Goal: Transaction & Acquisition: Purchase product/service

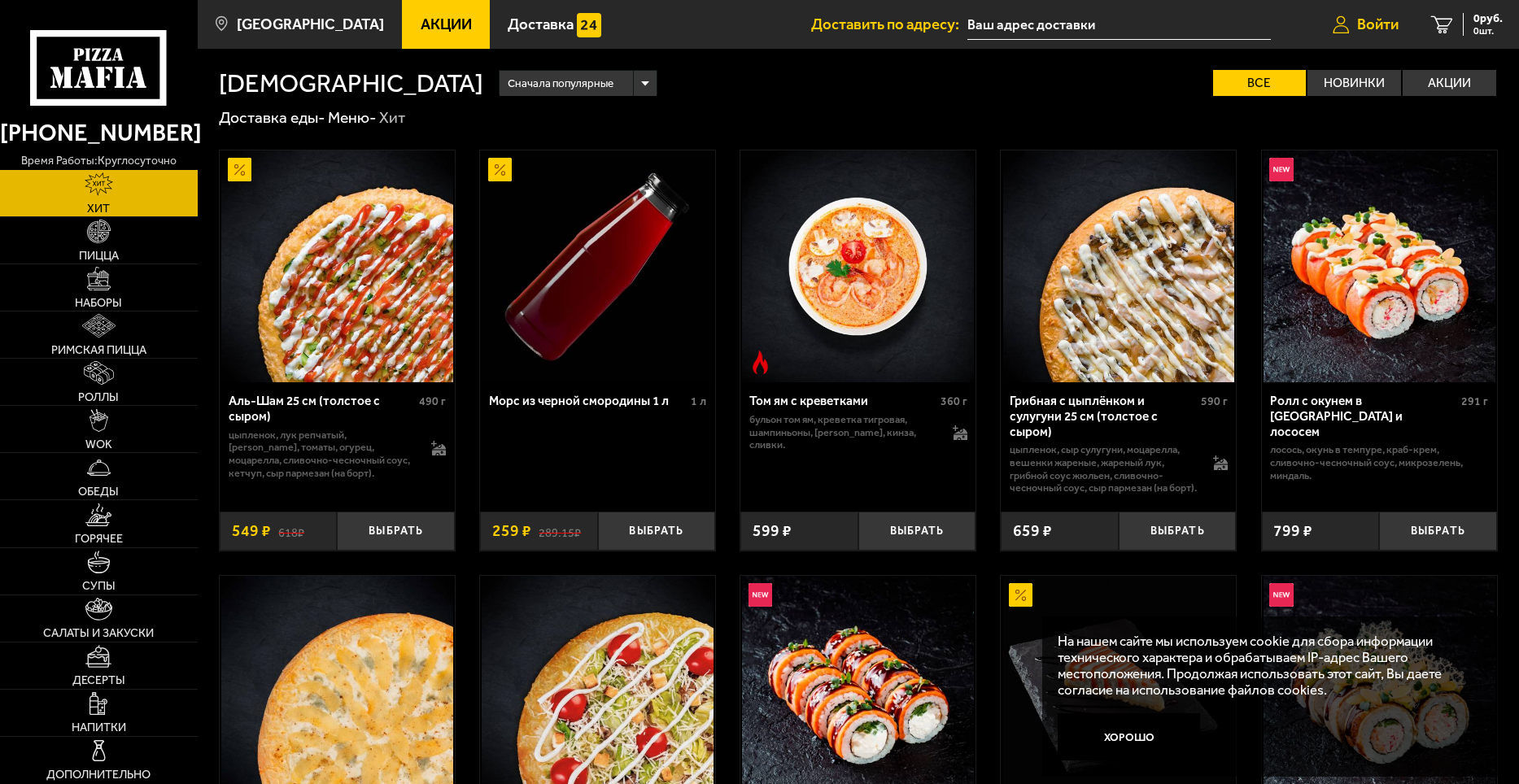
click at [1382, 28] on span "Войти" at bounding box center [1378, 24] width 42 height 16
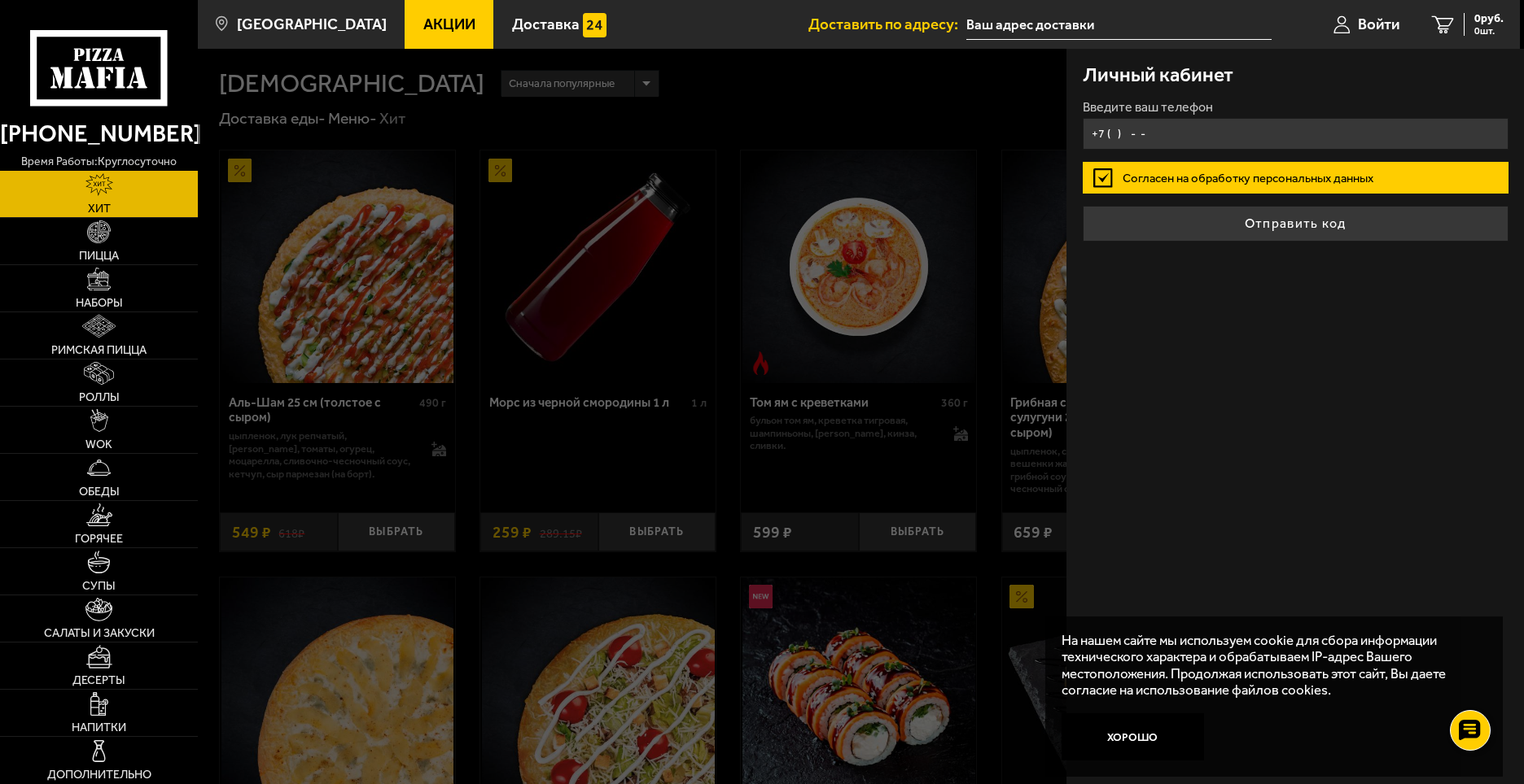
click at [1129, 125] on input "+7 ( ) - -" at bounding box center [1296, 134] width 426 height 32
click at [1174, 132] on input "+7 ( ) - -" at bounding box center [1296, 134] width 426 height 32
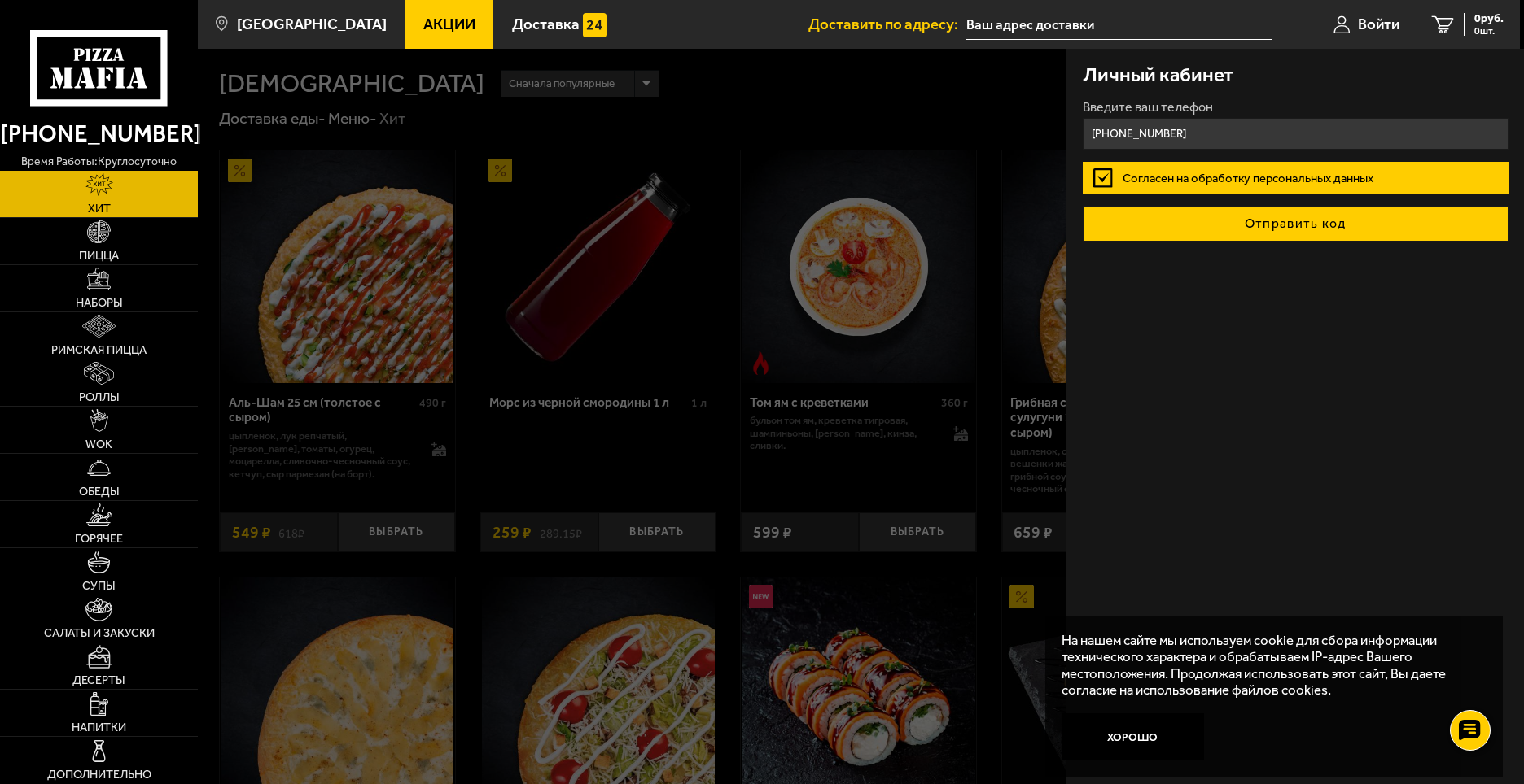
type input "[PHONE_NUMBER]"
click at [1224, 222] on button "Отправить код" at bounding box center [1296, 223] width 426 height 35
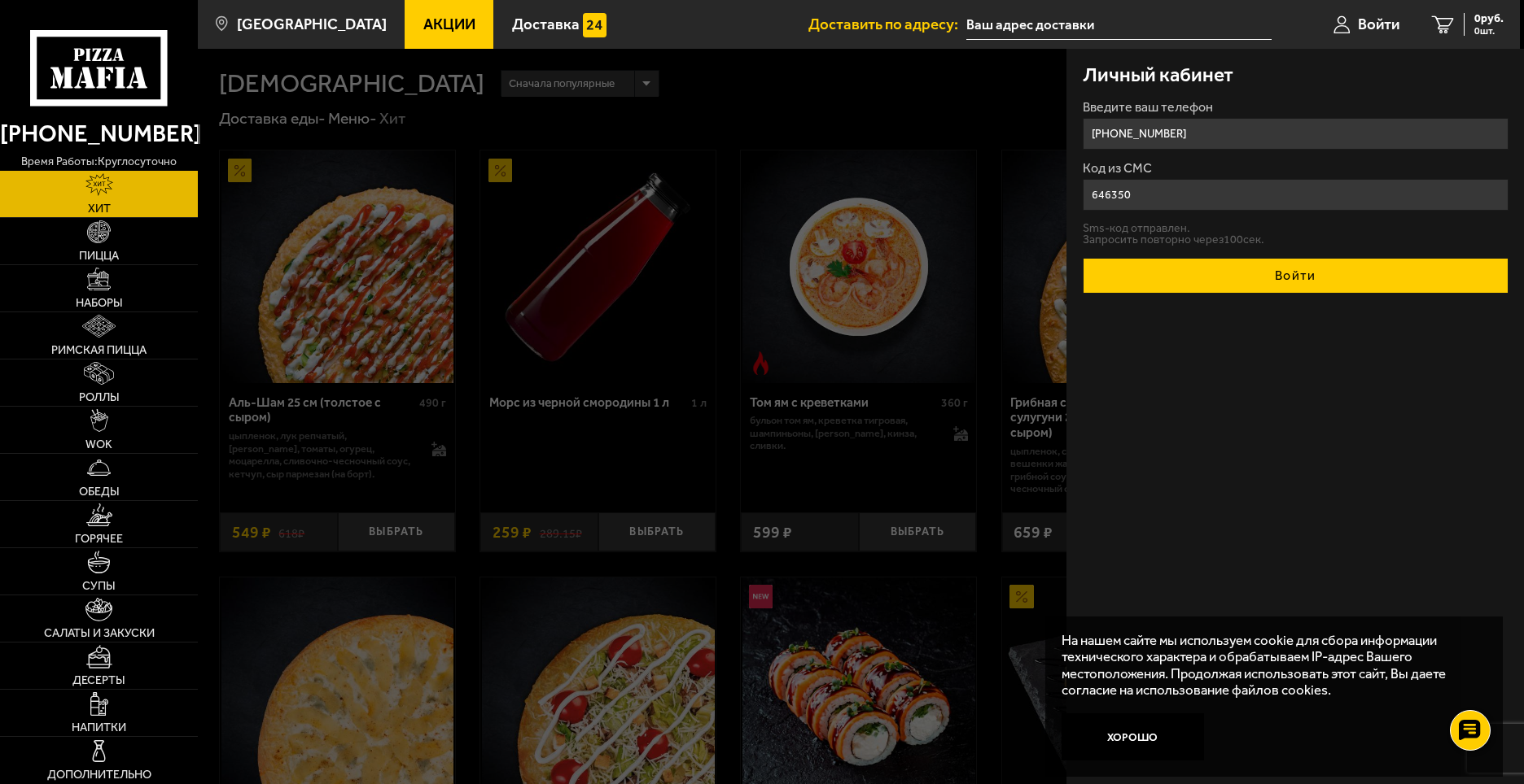
type input "646350"
click at [1256, 276] on button "Войти" at bounding box center [1296, 275] width 426 height 35
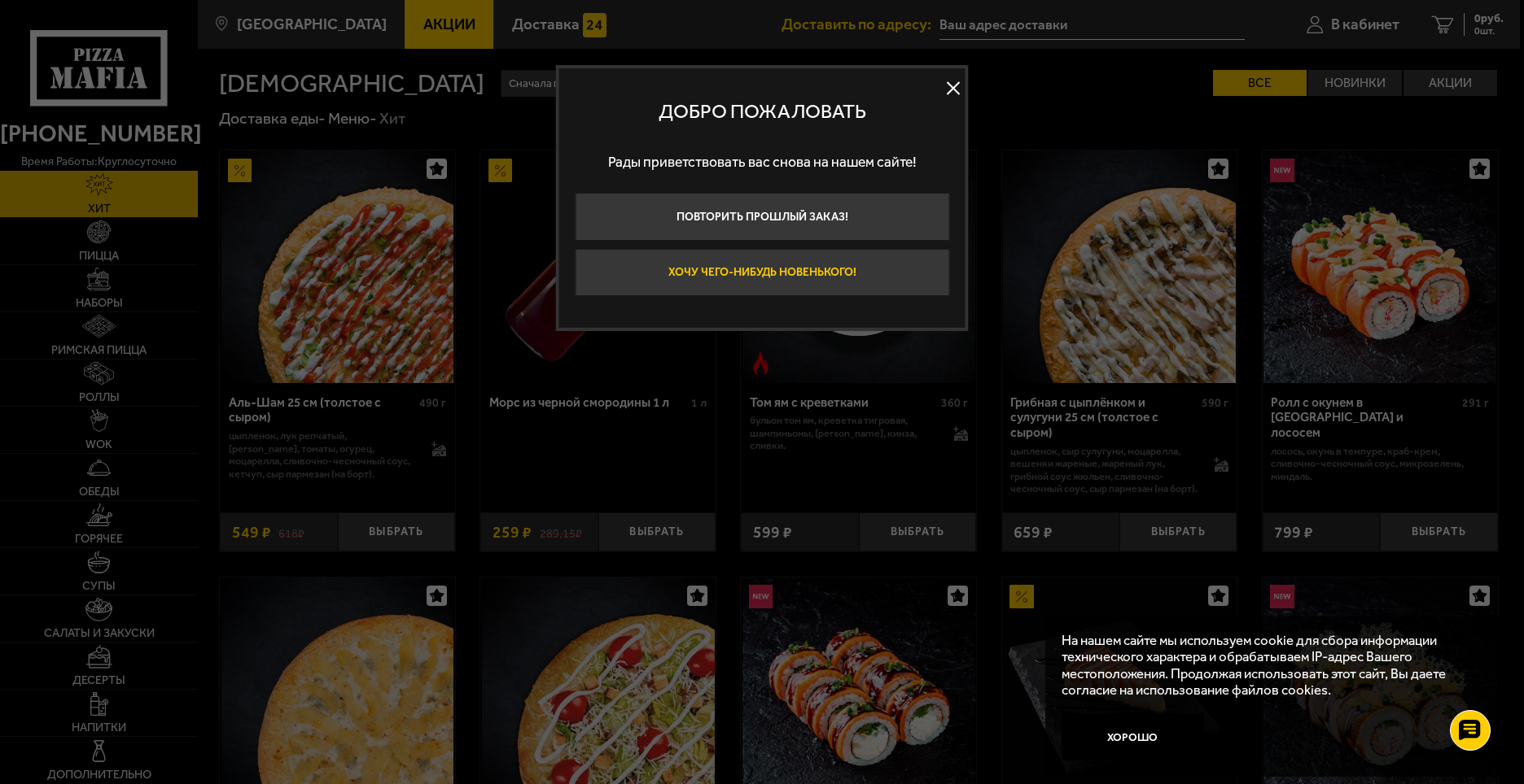
click at [698, 283] on button "Хочу чего-нибудь новенького!" at bounding box center [762, 273] width 374 height 48
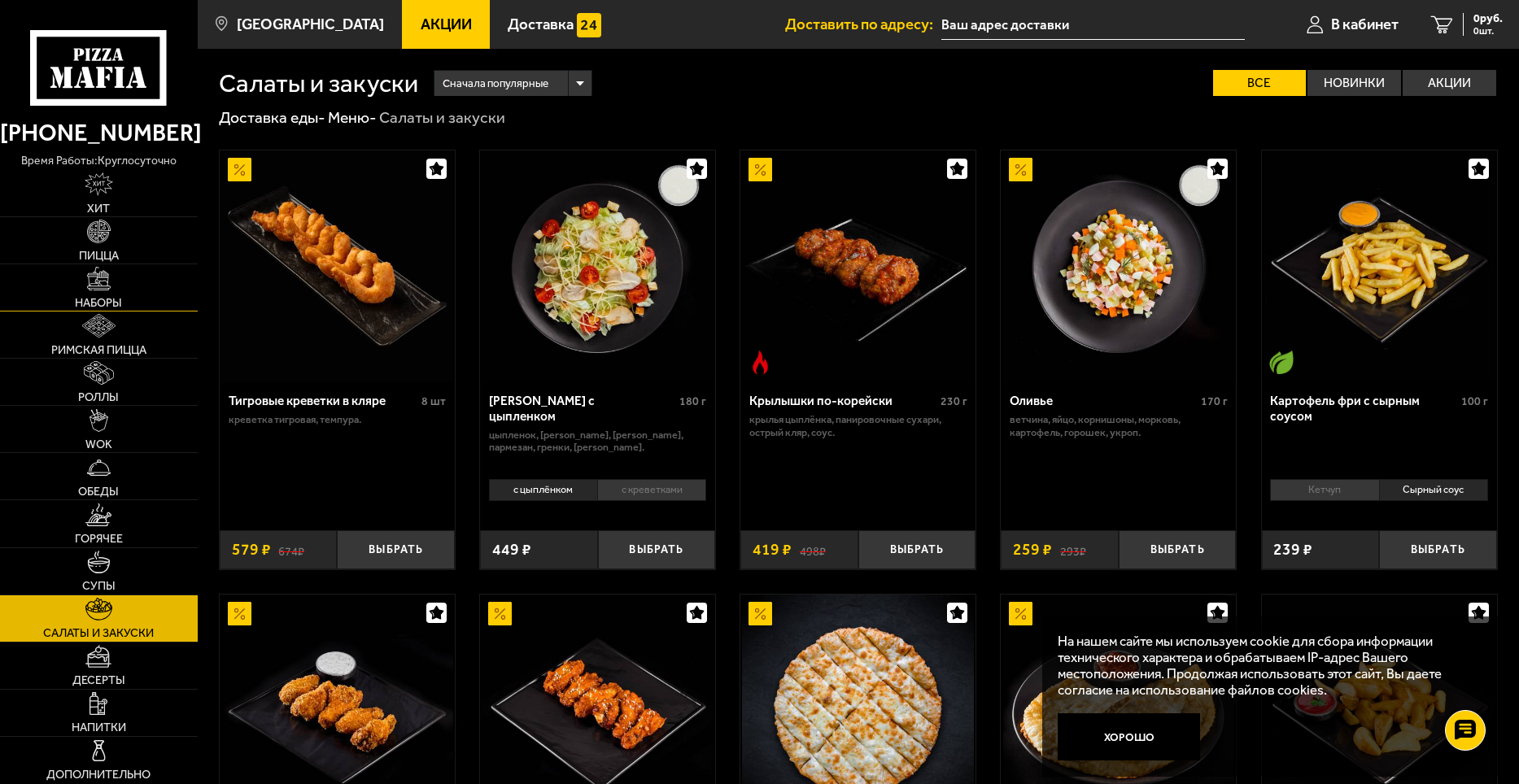
click at [94, 307] on span "Наборы" at bounding box center [98, 302] width 47 height 11
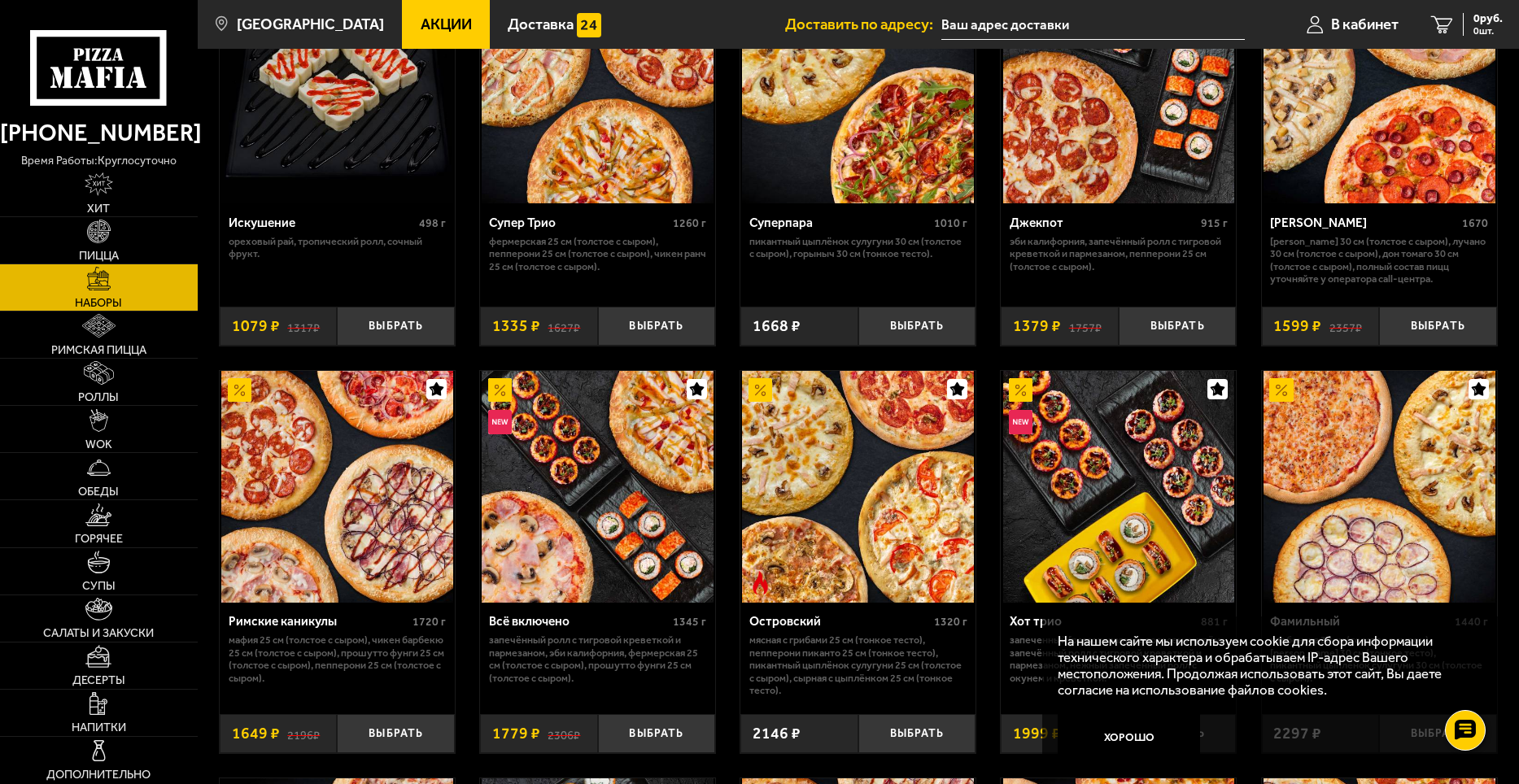
scroll to position [1057, 0]
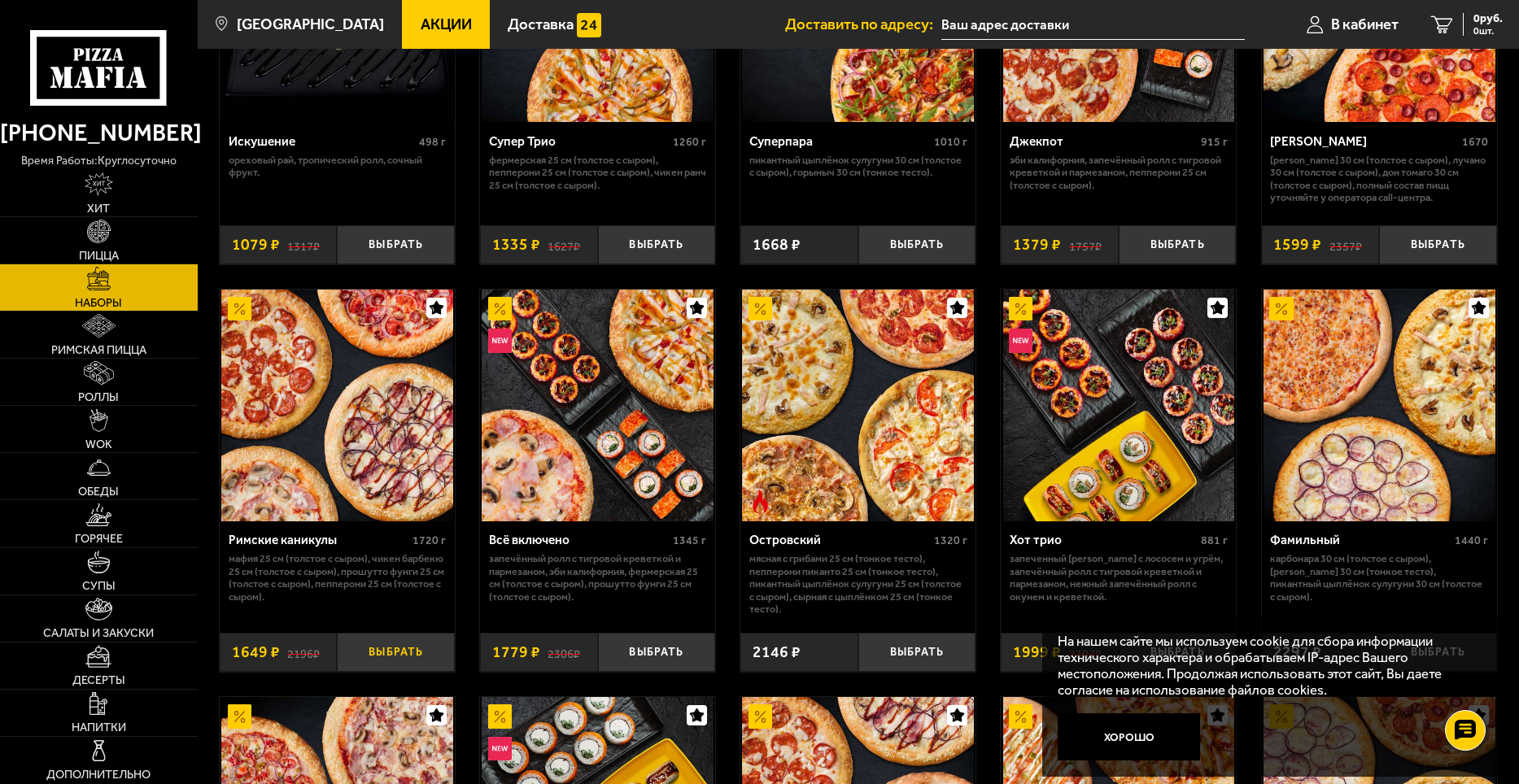
click at [410, 658] on button "Выбрать" at bounding box center [395, 653] width 118 height 39
click at [352, 658] on button "−" at bounding box center [356, 653] width 39 height 39
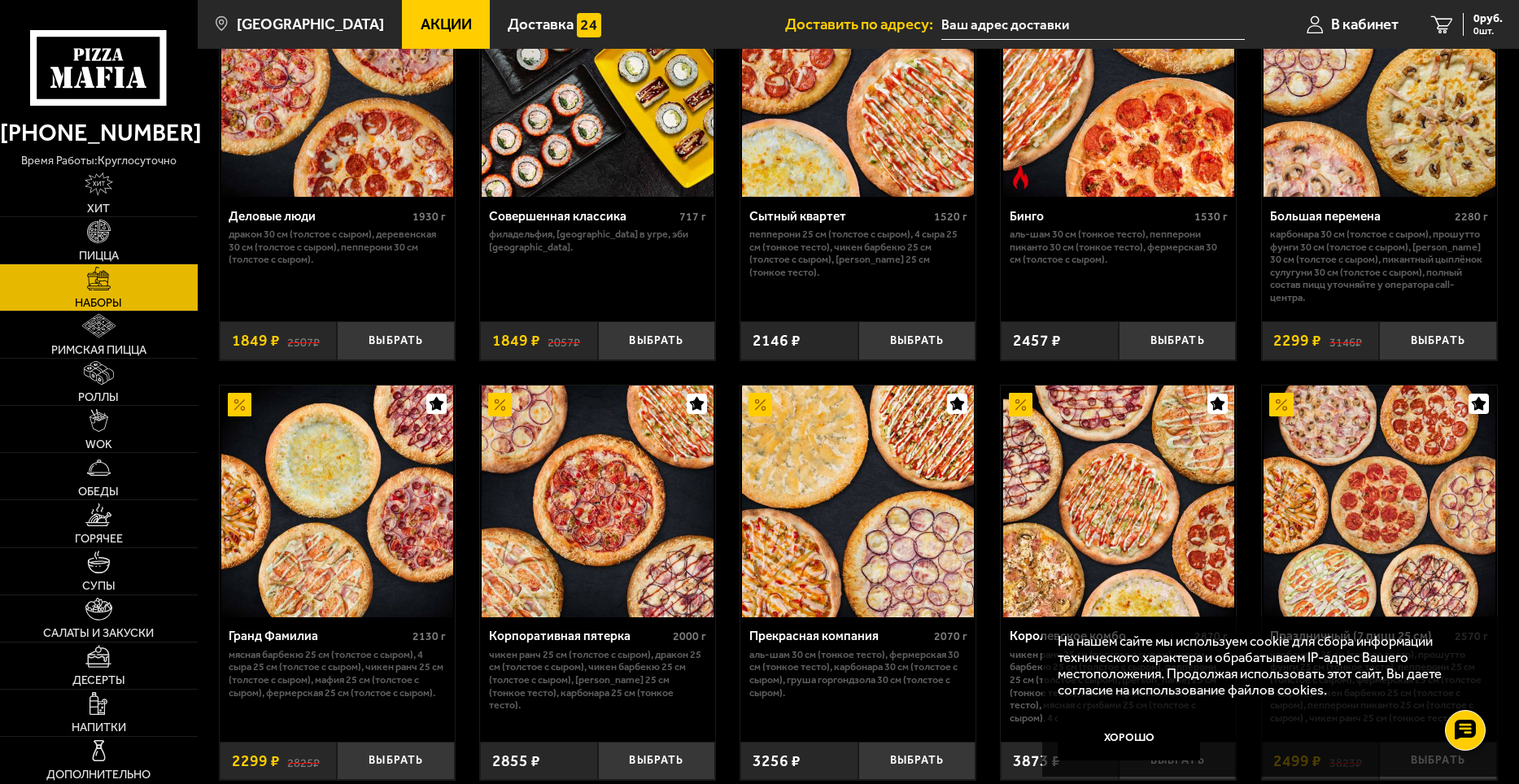
scroll to position [1871, 0]
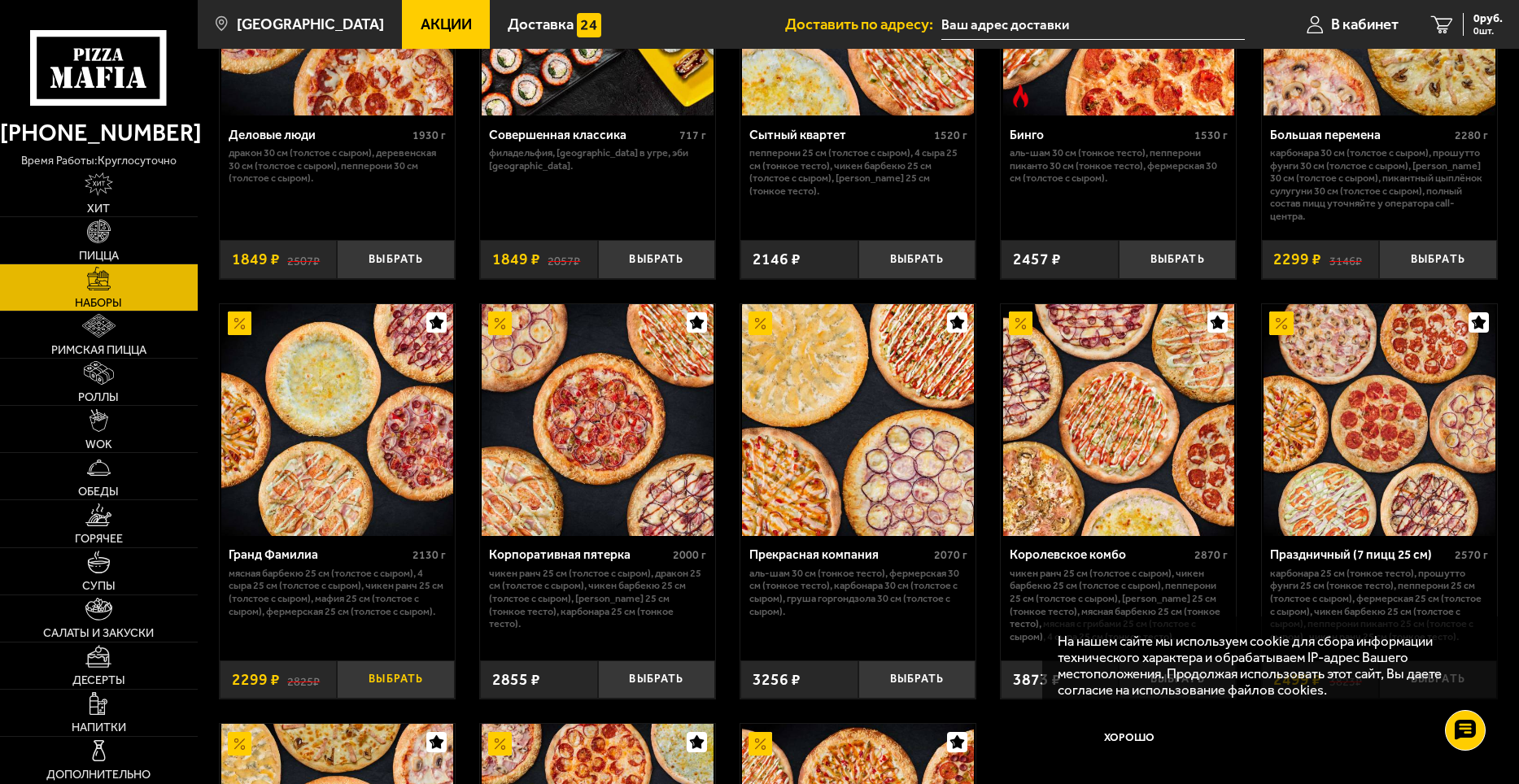
click at [380, 686] on button "Выбрать" at bounding box center [395, 680] width 118 height 39
click at [1458, 16] on span "2299 руб." at bounding box center [1478, 19] width 48 height 11
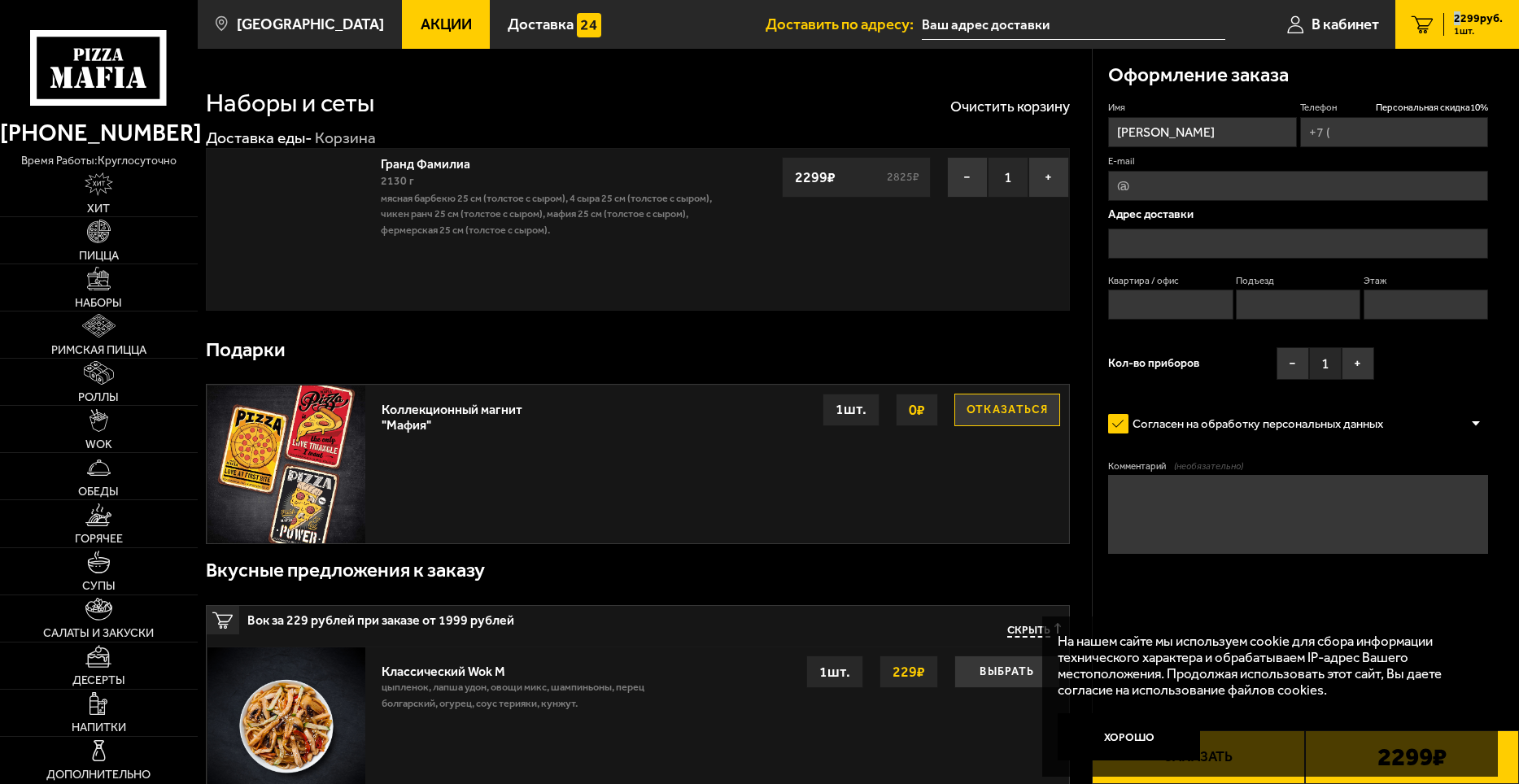
type input "[PHONE_NUMBER]"
type input "[STREET_ADDRESS]"
type input "1"
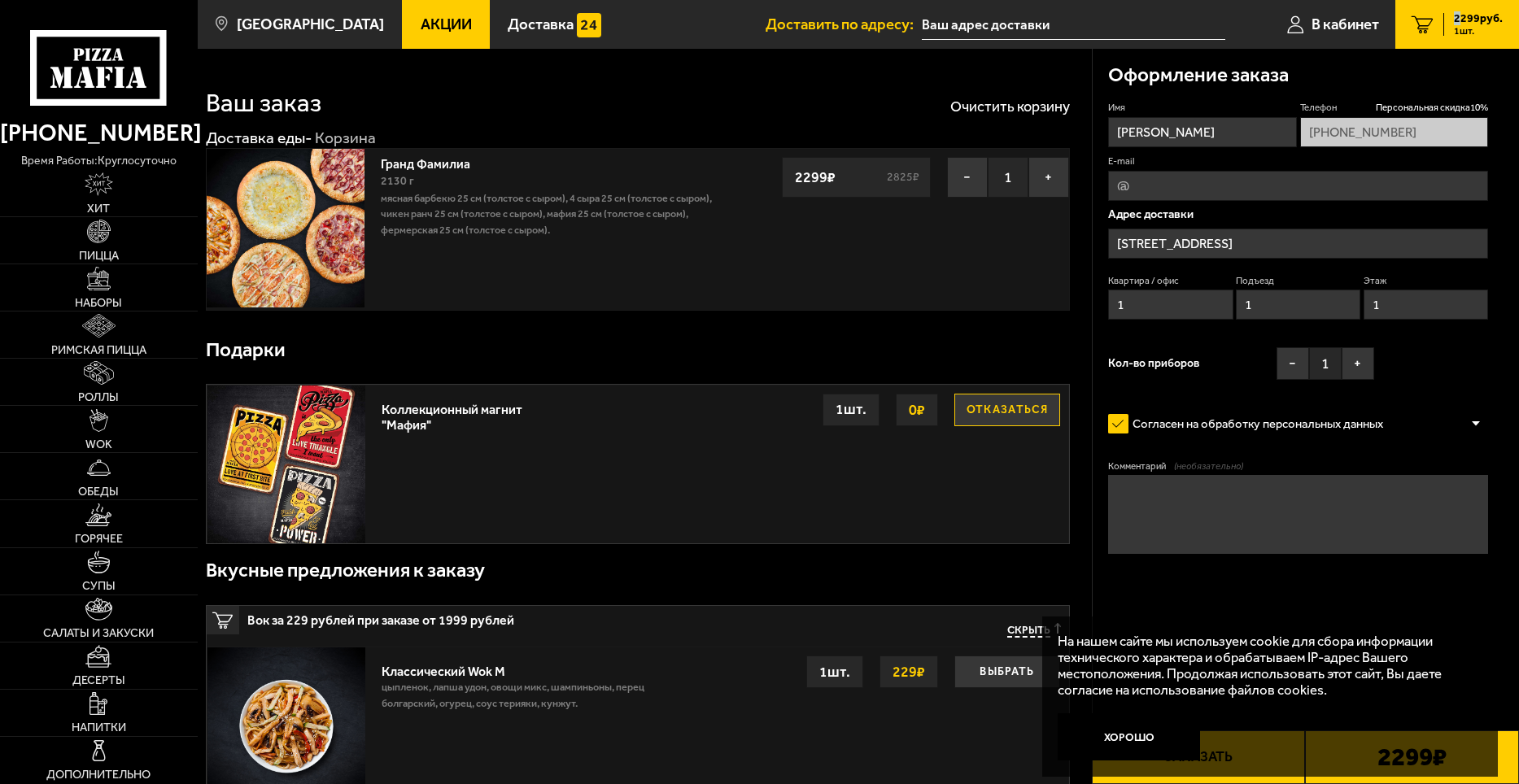
type input "[STREET_ADDRESS]"
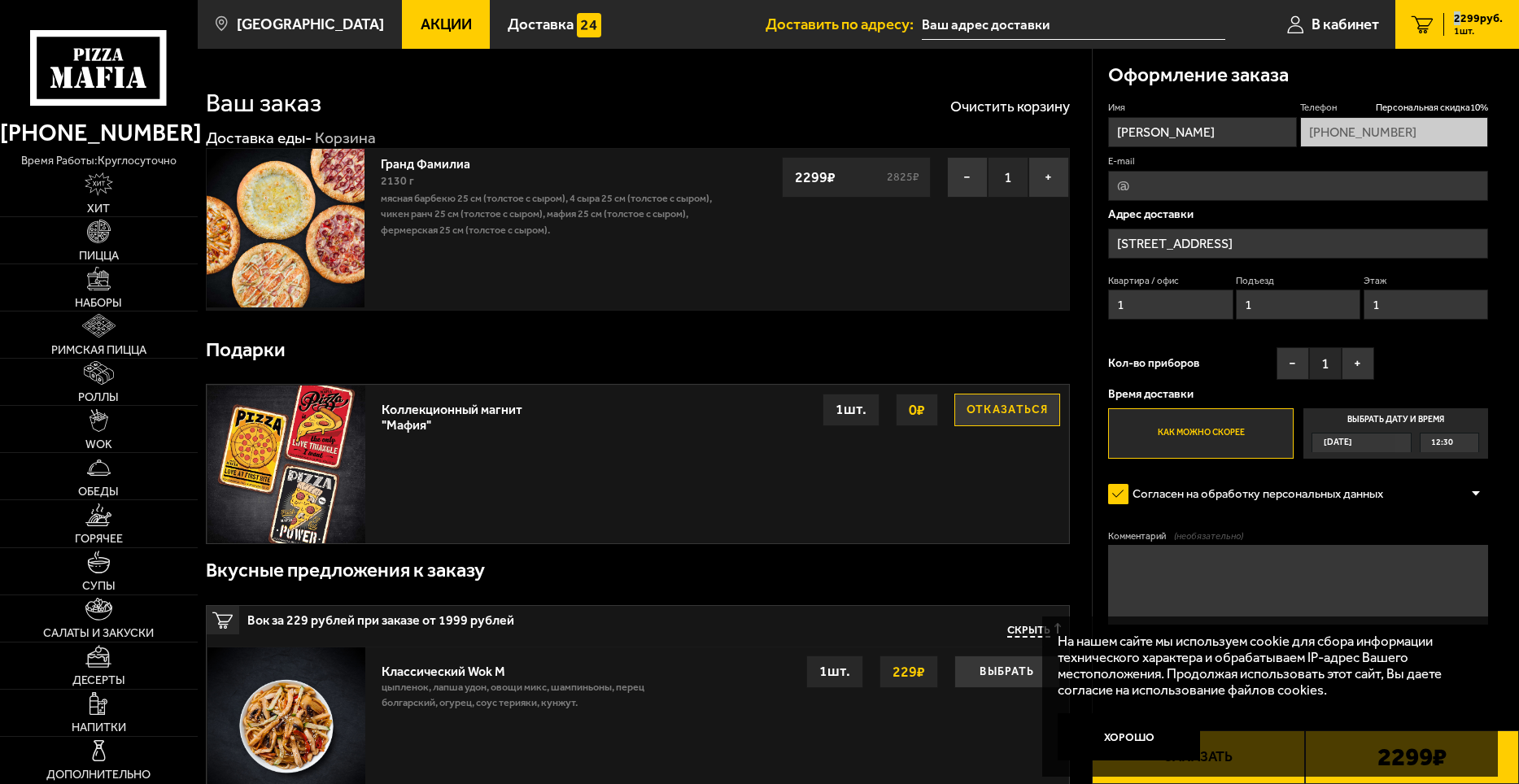
click at [1434, 445] on span "12:30" at bounding box center [1443, 442] width 22 height 18
click at [0, 0] on input "Выбрать дату и время [DATE] 12:30" at bounding box center [0, 0] width 0 height 0
click at [1455, 445] on div "12:30" at bounding box center [1450, 442] width 58 height 18
click at [1442, 439] on span "12:30" at bounding box center [1443, 442] width 22 height 18
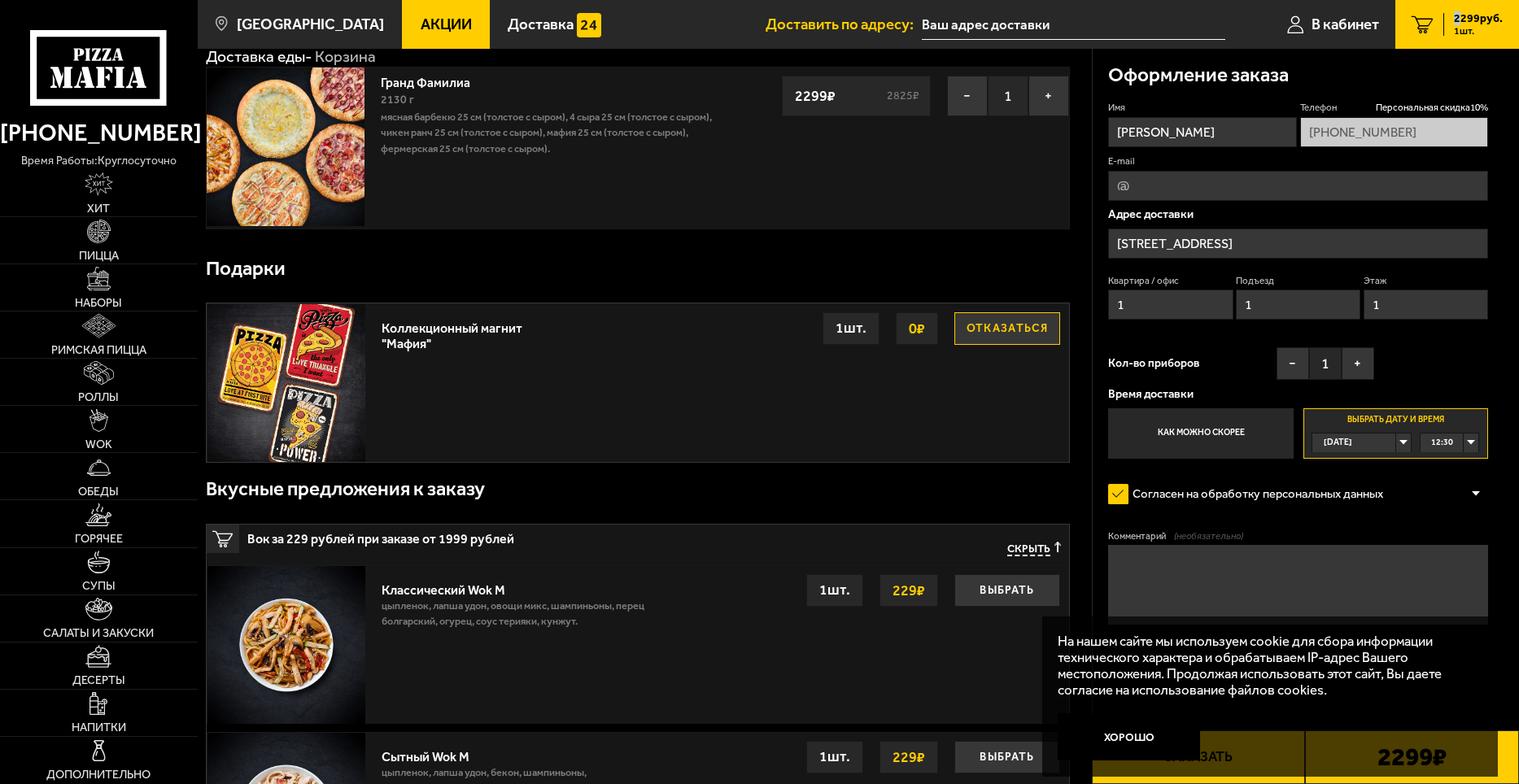
scroll to position [163, 0]
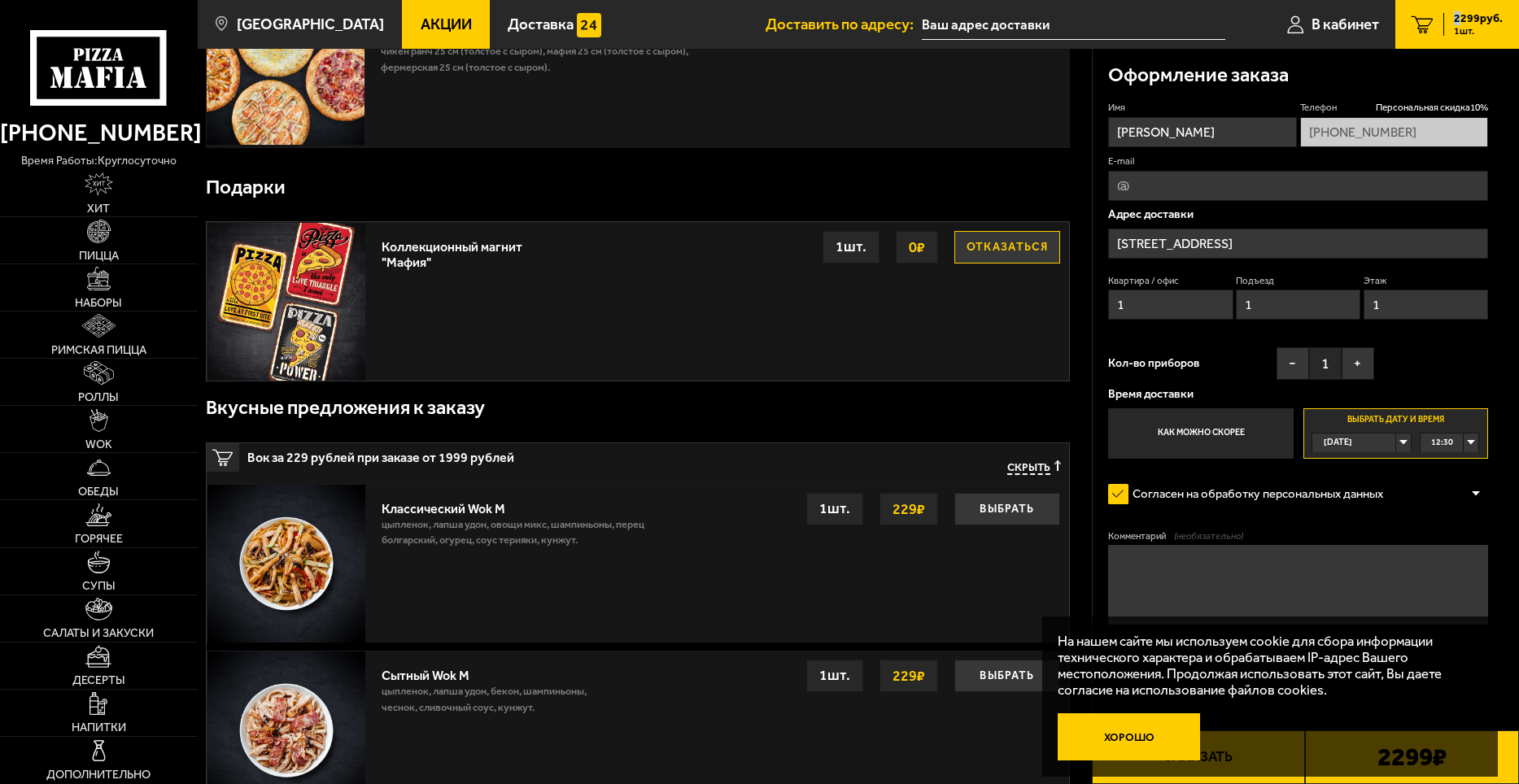
click at [1118, 748] on button "Хорошо" at bounding box center [1128, 737] width 142 height 47
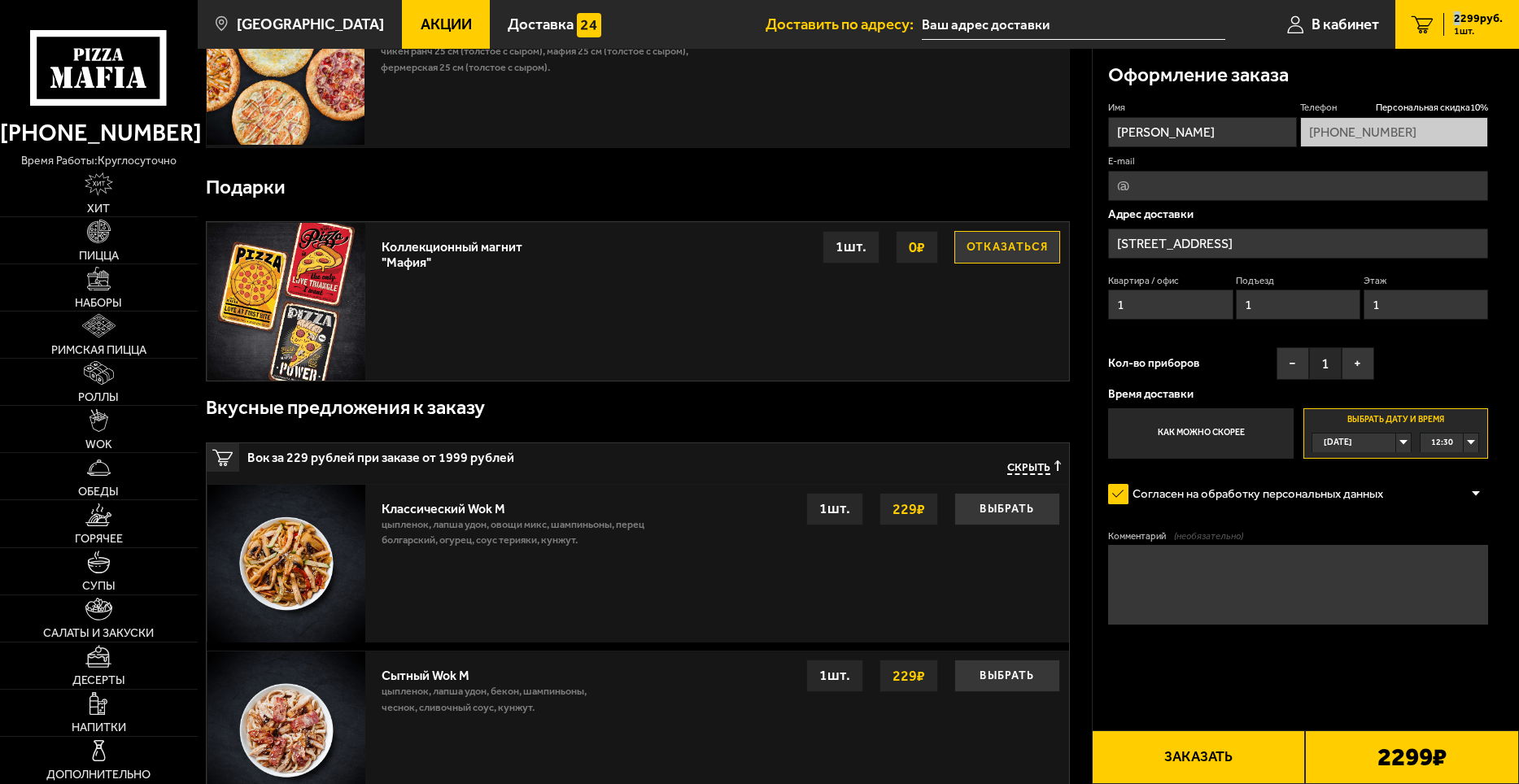
scroll to position [244, 0]
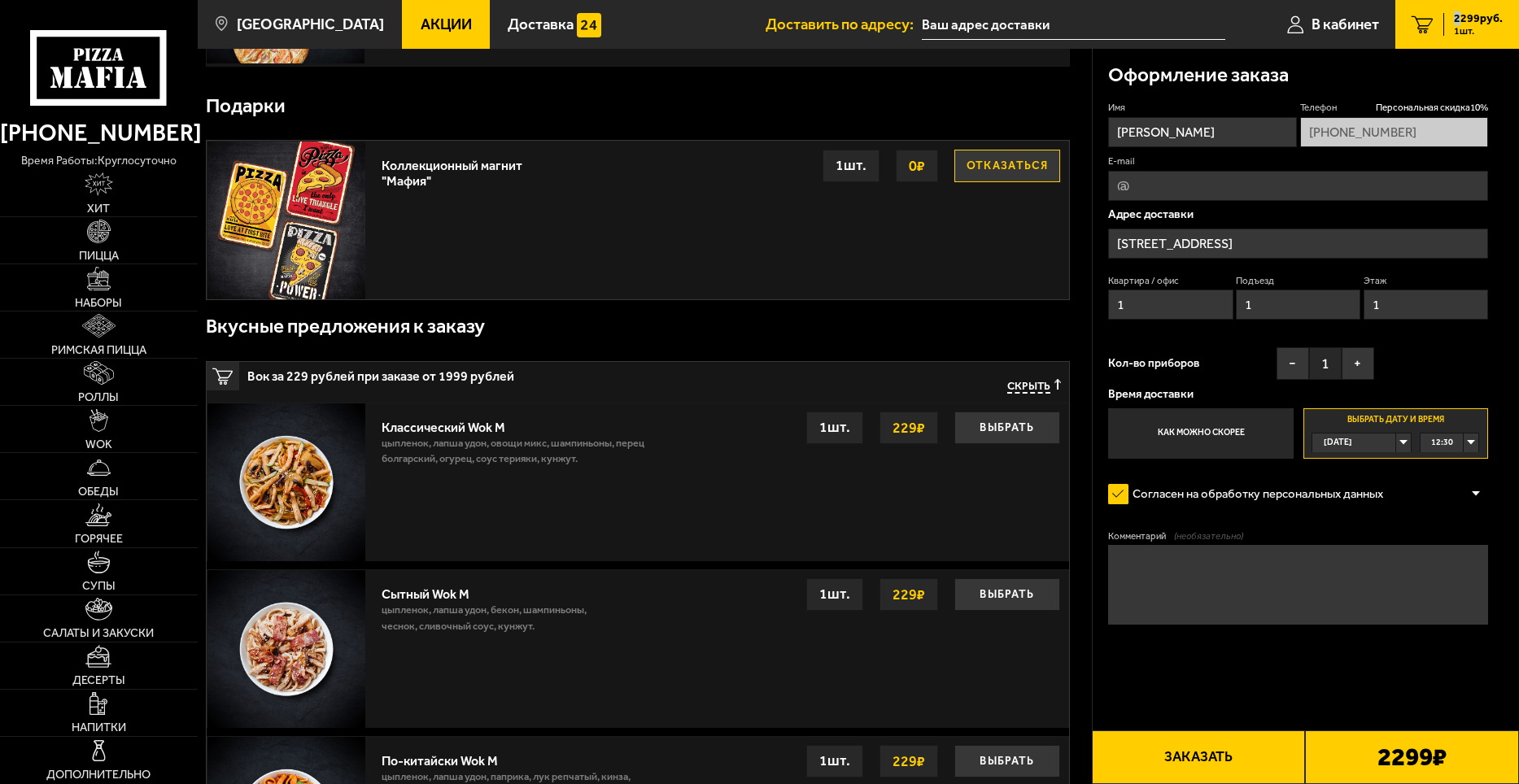
click at [1161, 769] on button "Заказать" at bounding box center [1199, 758] width 214 height 54
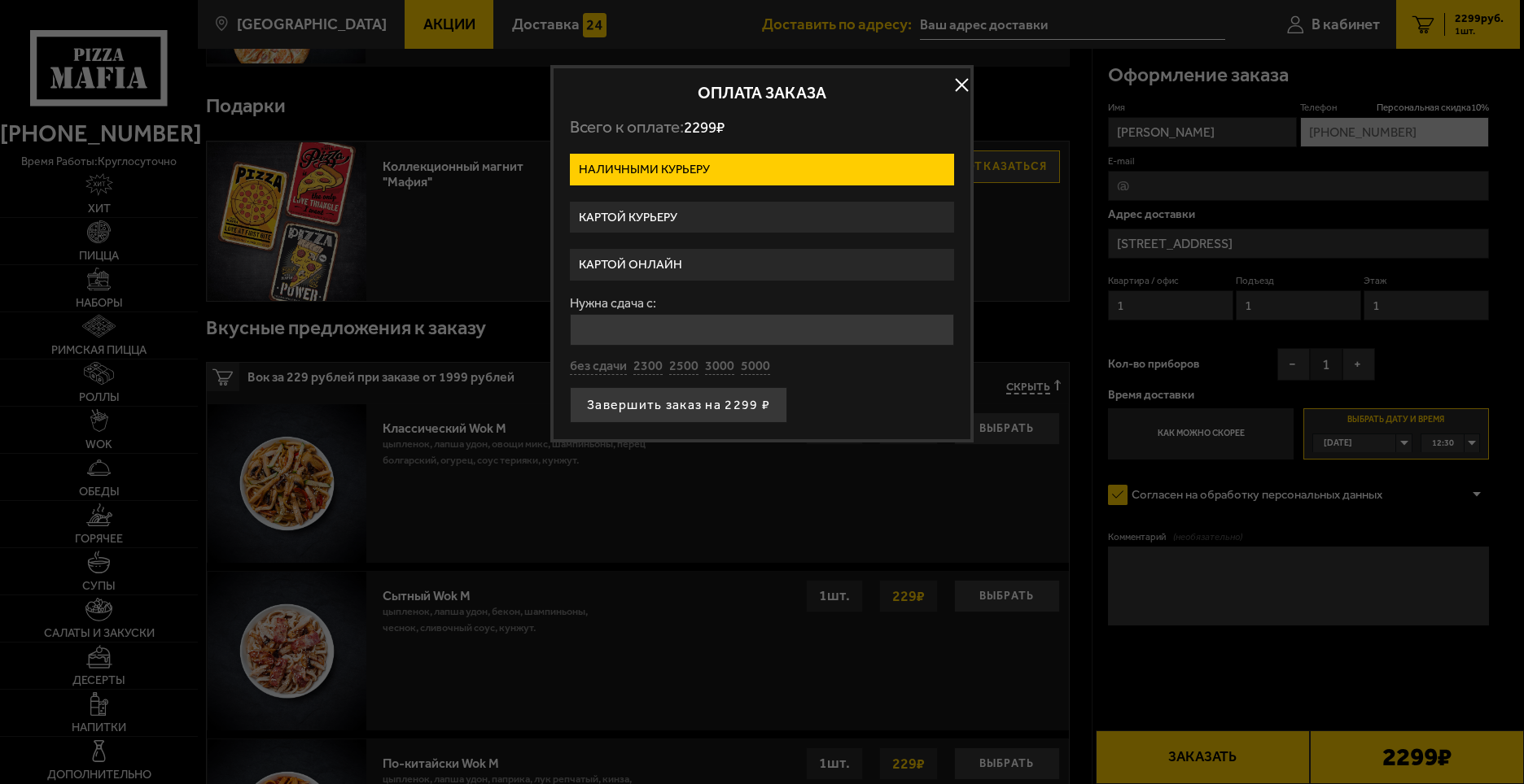
click at [1148, 765] on div at bounding box center [762, 392] width 1524 height 784
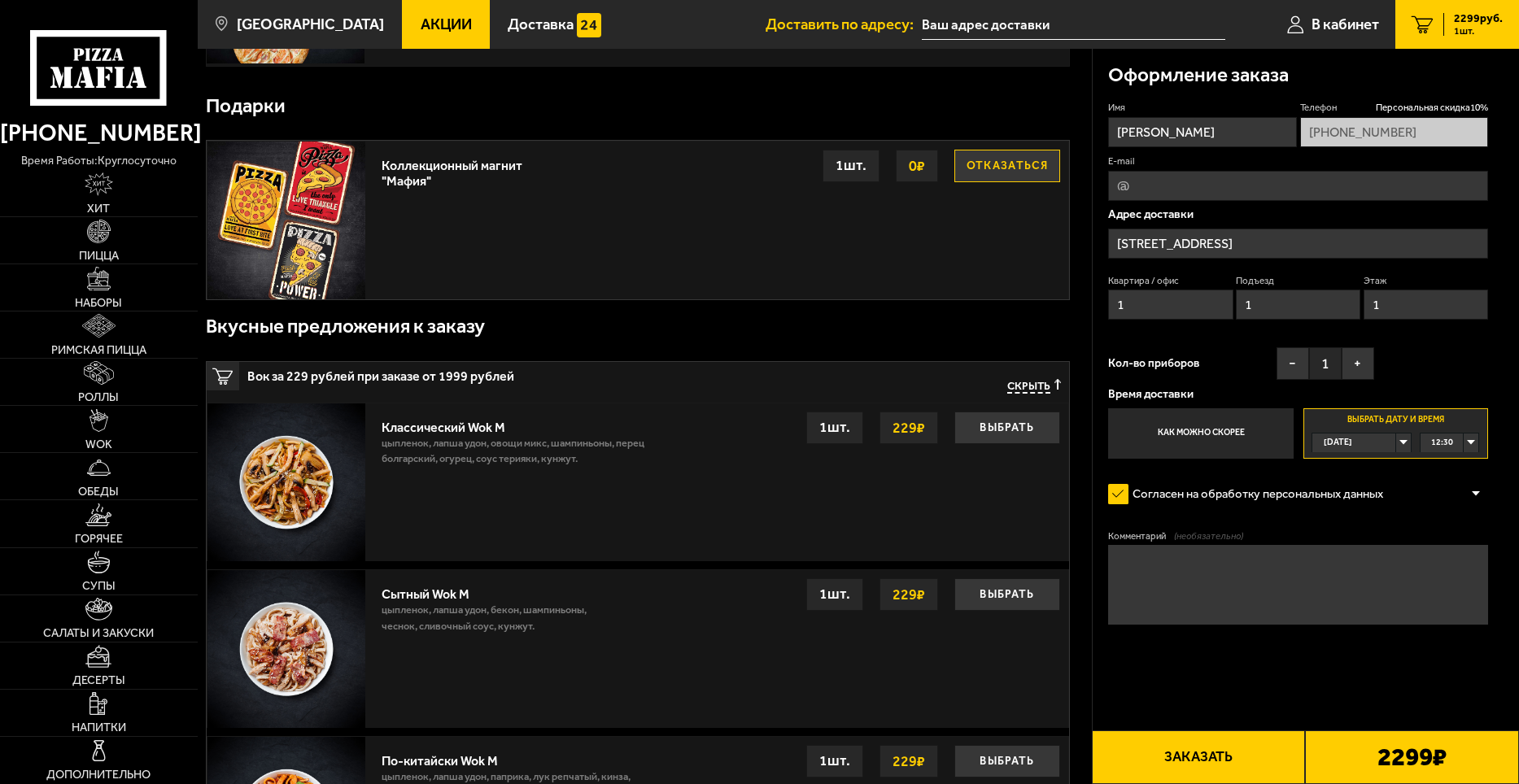
click at [1164, 751] on button "Заказать" at bounding box center [1199, 758] width 214 height 54
click at [1164, 763] on button "Заказать" at bounding box center [1199, 758] width 214 height 54
drag, startPoint x: 1183, startPoint y: 672, endPoint x: 1190, endPoint y: 638, distance: 34.7
click at [1184, 672] on form "Имя [PERSON_NAME] скидка 10 % [PHONE_NUMBER] E-mail Адрес доставки [STREET_ADDR…" at bounding box center [1299, 408] width 380 height 617
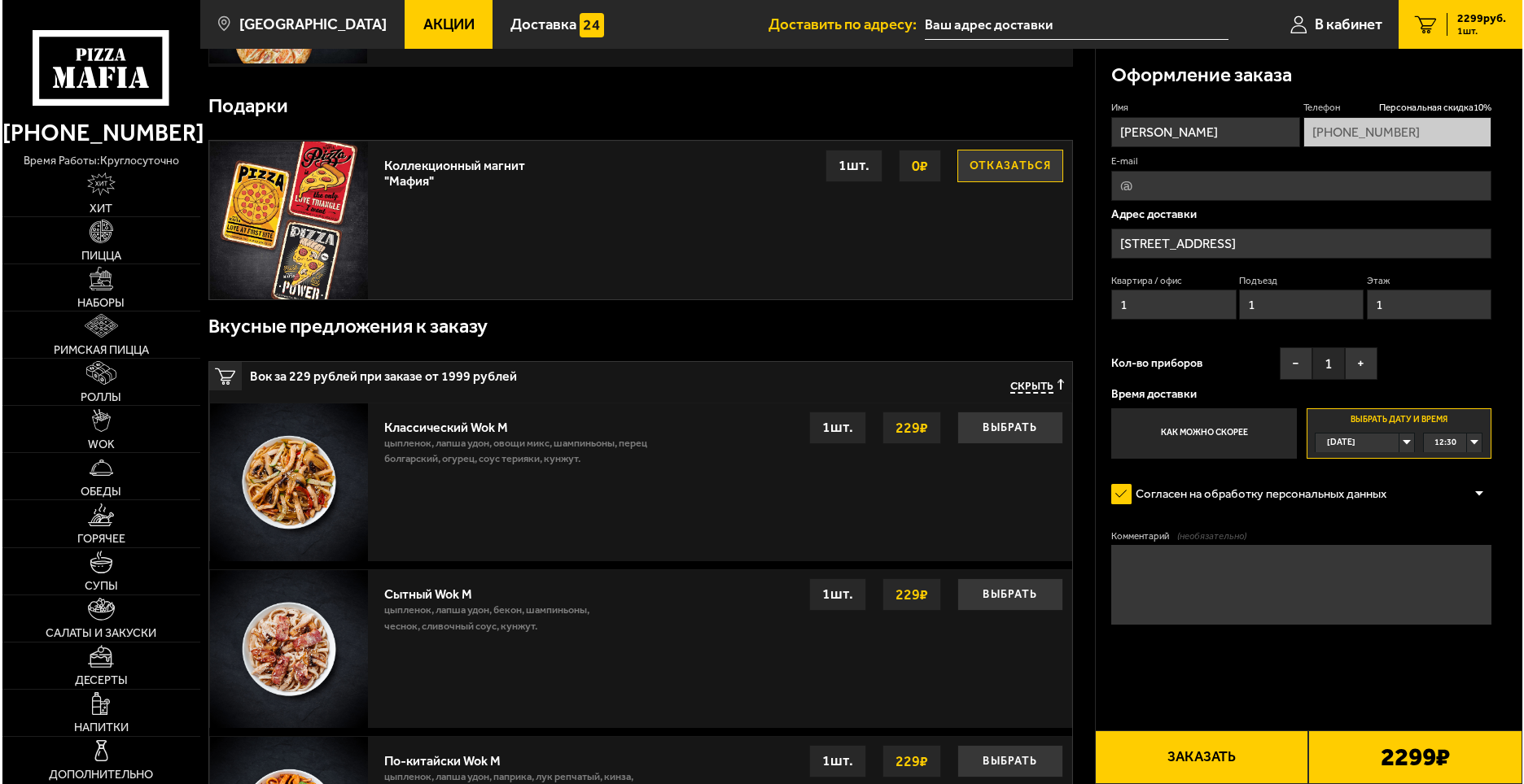
scroll to position [0, 0]
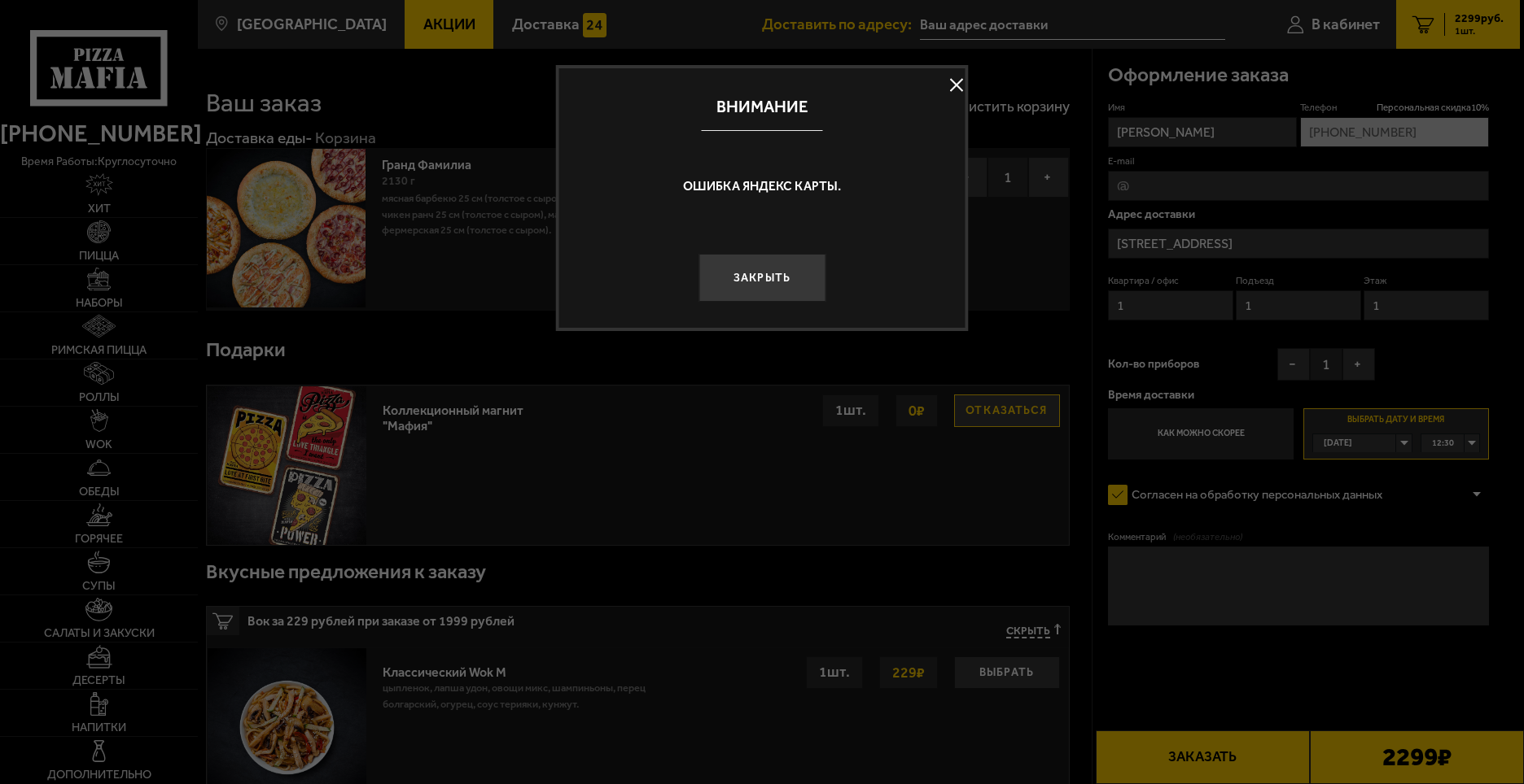
click at [953, 85] on button at bounding box center [956, 85] width 24 height 24
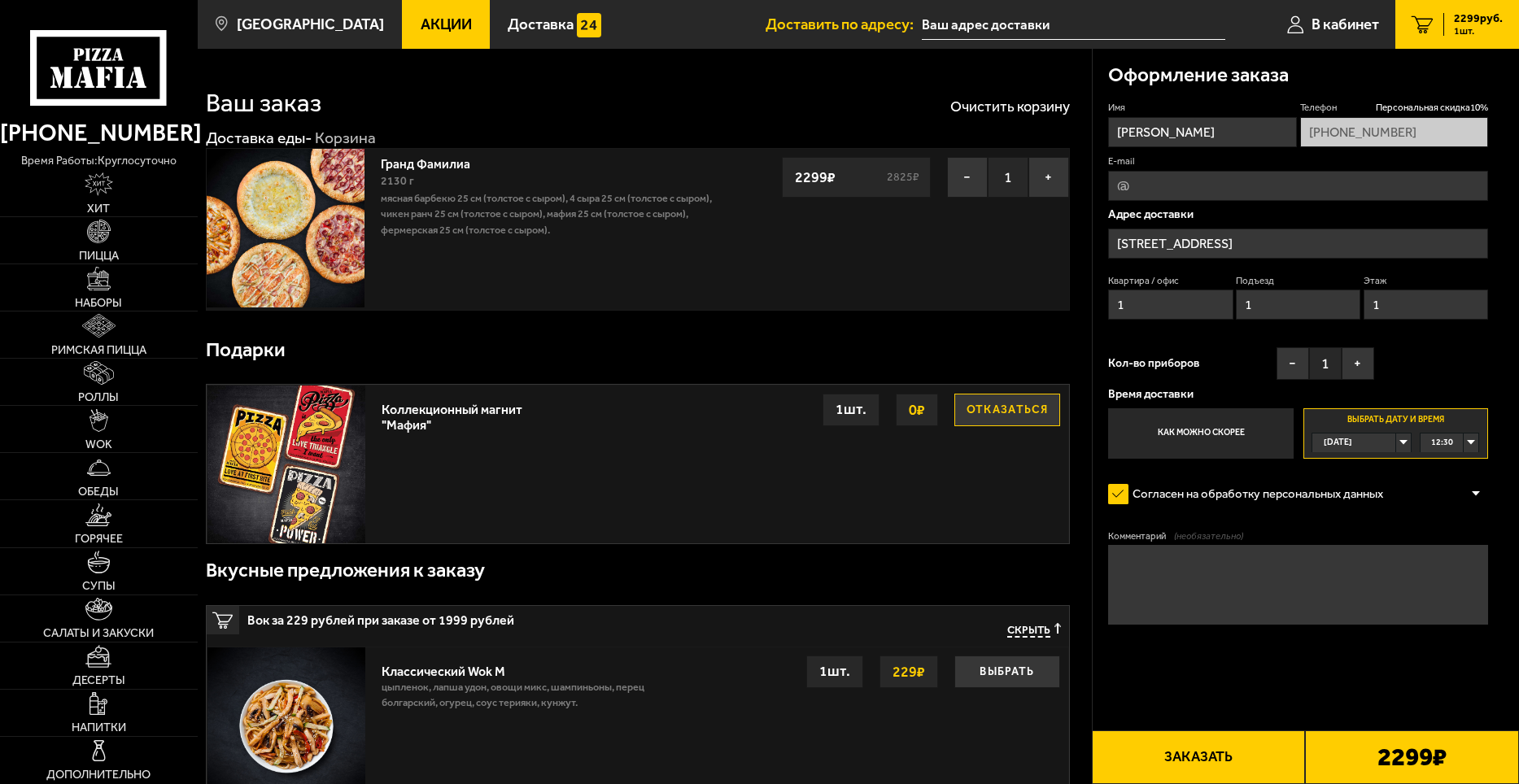
click at [1188, 765] on button "Заказать" at bounding box center [1199, 758] width 214 height 54
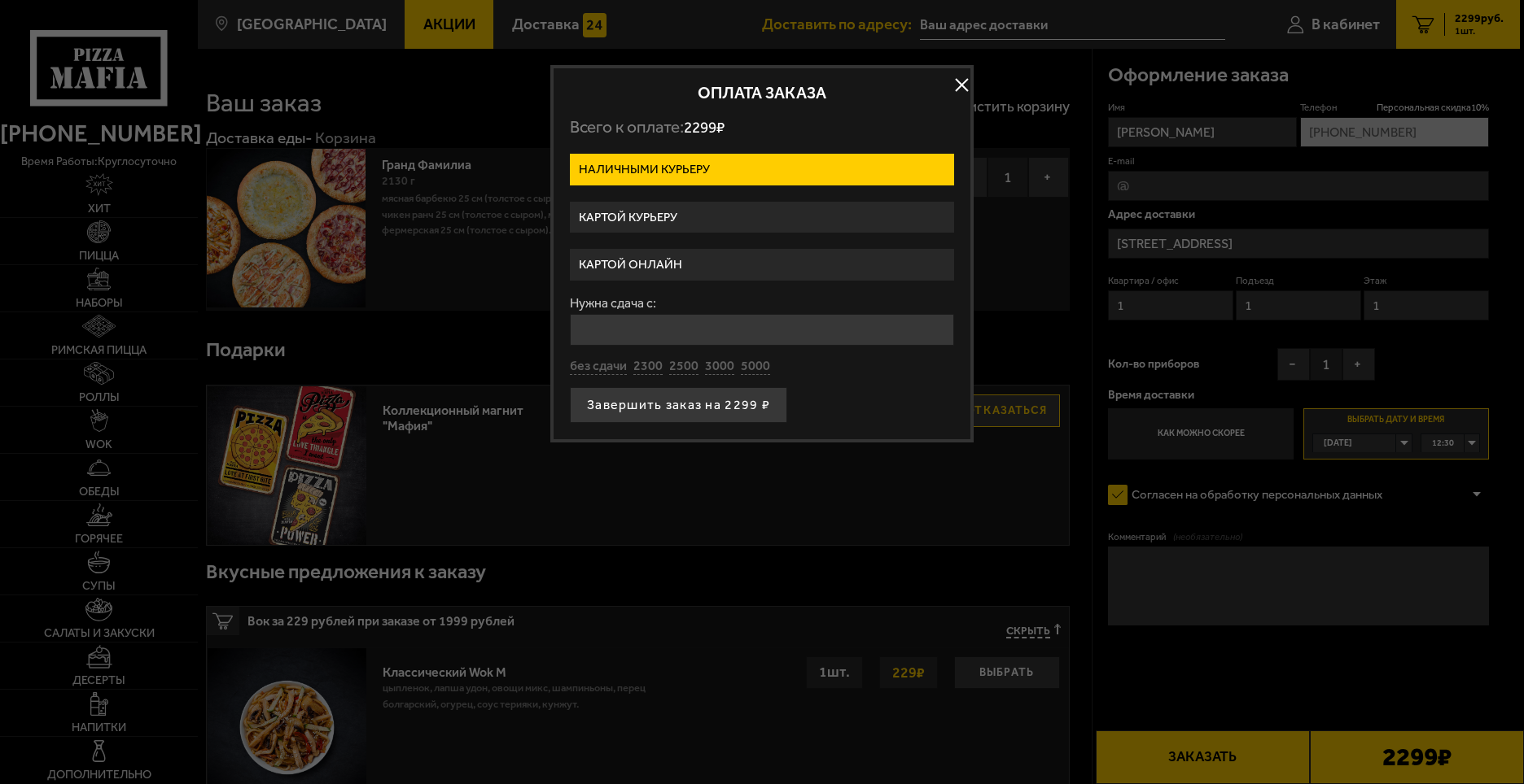
click at [685, 268] on label "Картой онлайн" at bounding box center [761, 265] width 384 height 32
click at [0, 0] on input "Картой онлайн" at bounding box center [0, 0] width 0 height 0
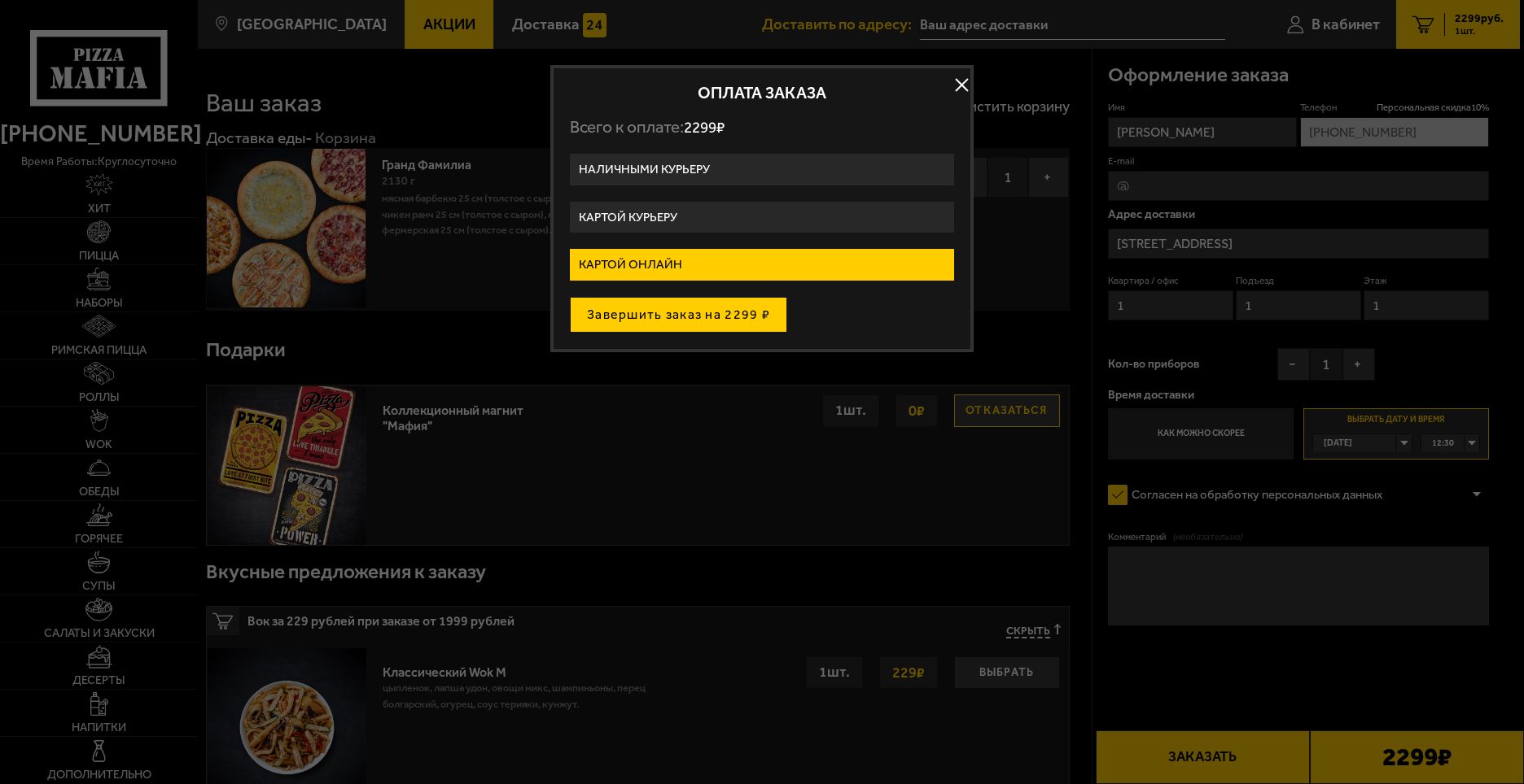
click at [707, 312] on button "Завершить заказ на 2299 ₽" at bounding box center [678, 314] width 218 height 35
